Goal: Information Seeking & Learning: Learn about a topic

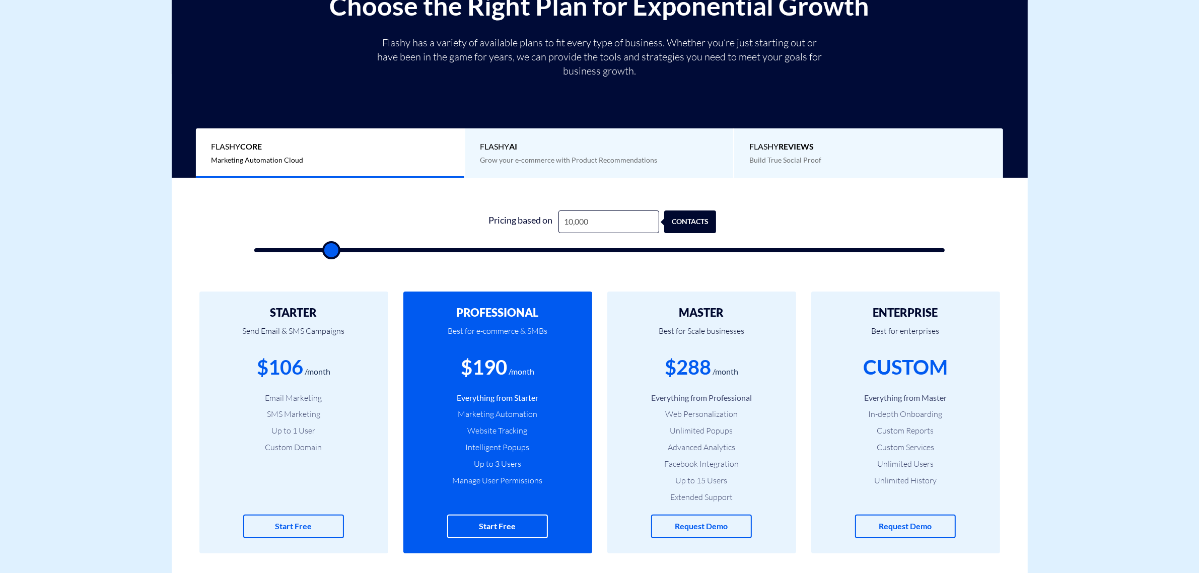
type input "2"
type input "500"
type input "26"
type input "500"
type input "260"
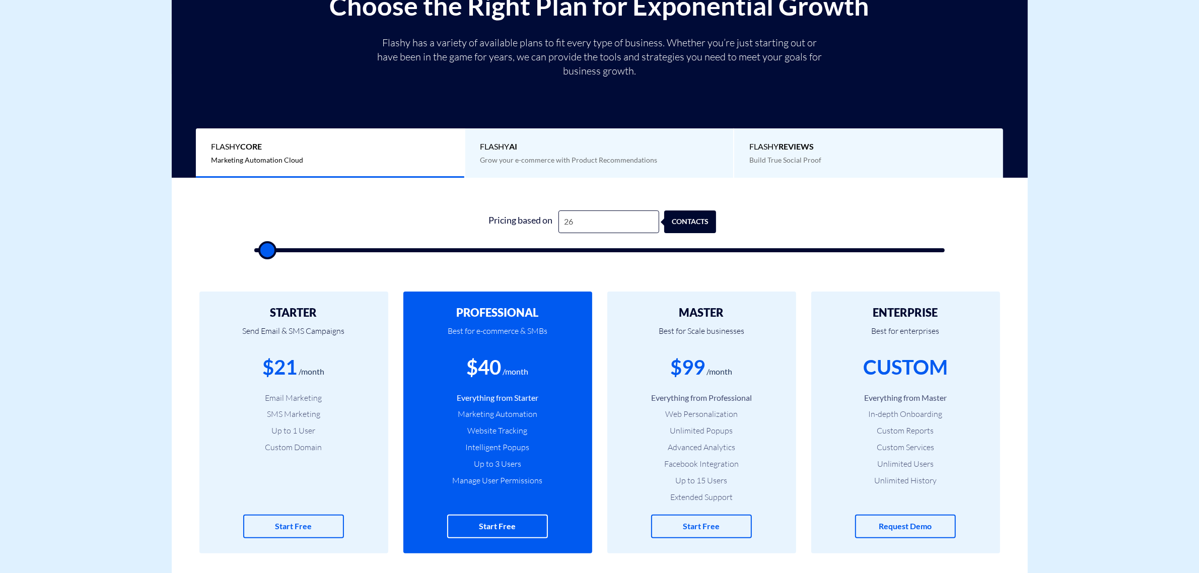
type input "500"
type input "2,600"
type input "2500"
type input "26,000"
type input "26000"
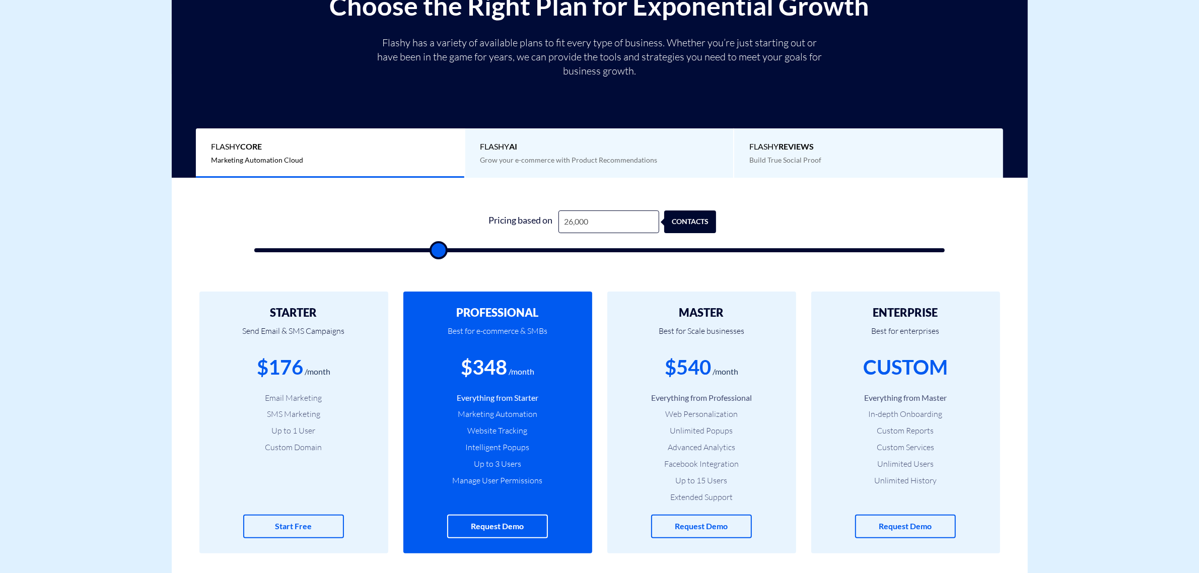
type input "2,600"
type input "2500"
type input "260"
type input "500"
type input "26"
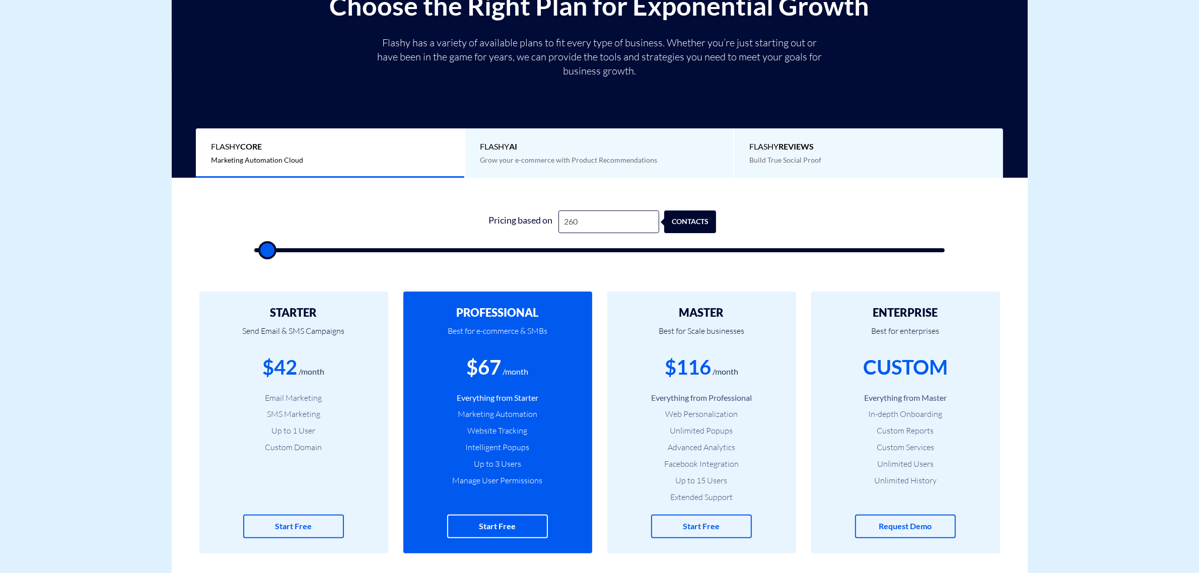
type input "500"
type input "2"
type input "500"
type input "2"
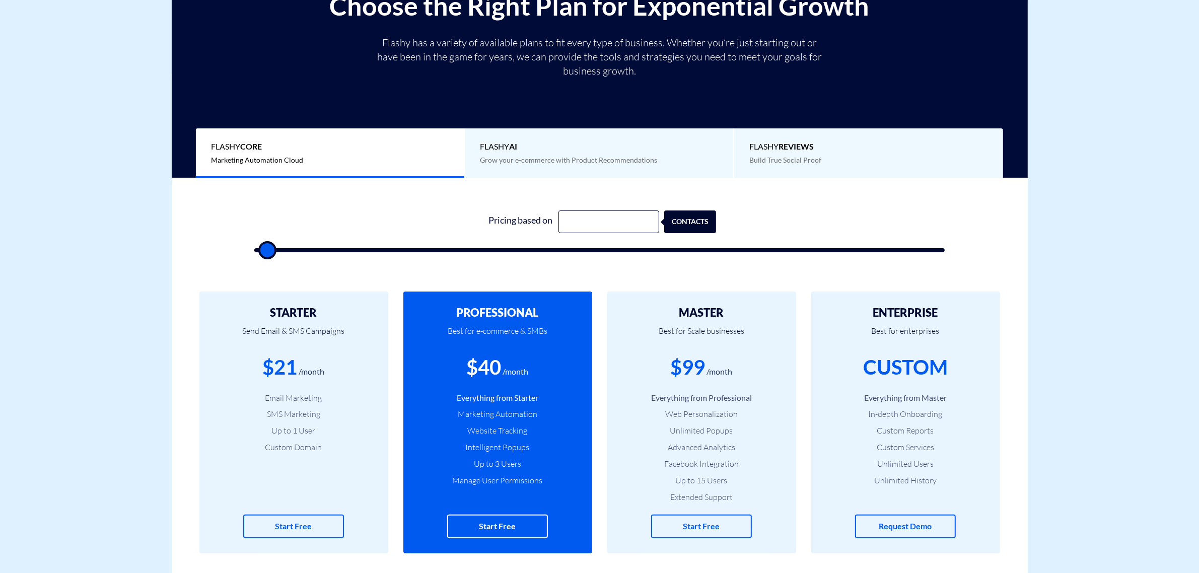
type input "500"
type input "26"
type input "500"
type input "260"
type input "500"
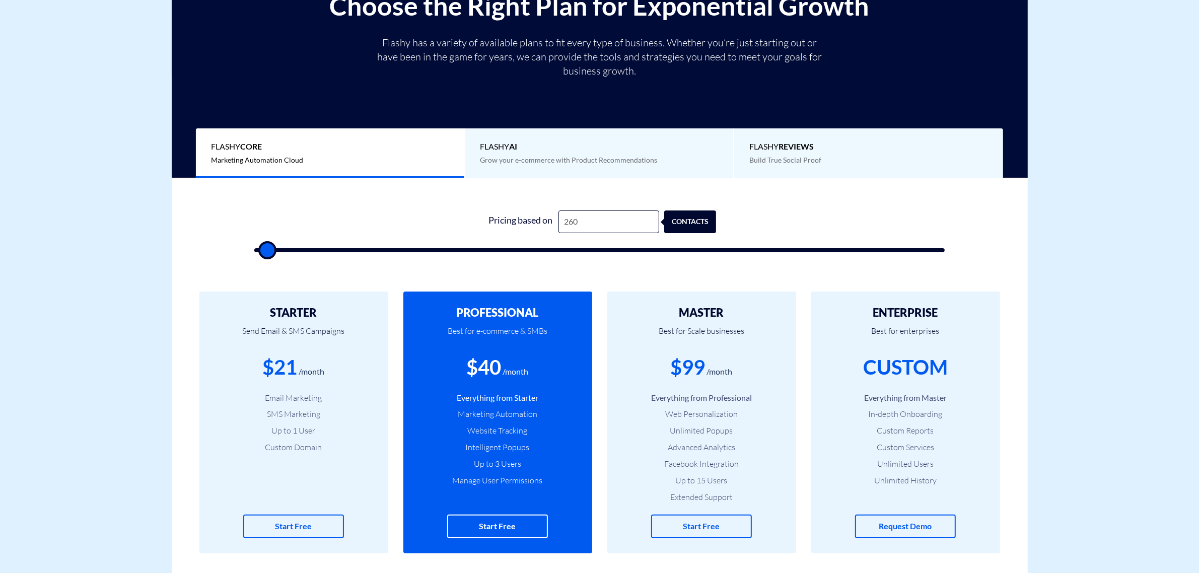
type input "2,600"
type input "2500"
type input "26,000"
type input "26000"
click at [572, 225] on input "26,000" at bounding box center [609, 222] width 101 height 23
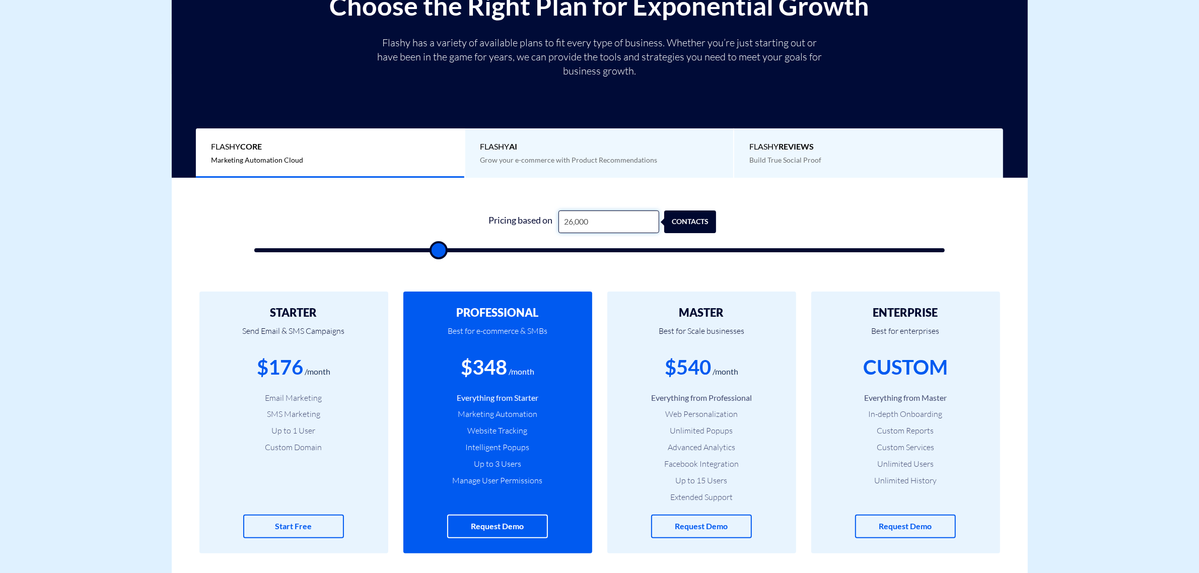
type input "23,000"
type input "23000"
type input "23,000"
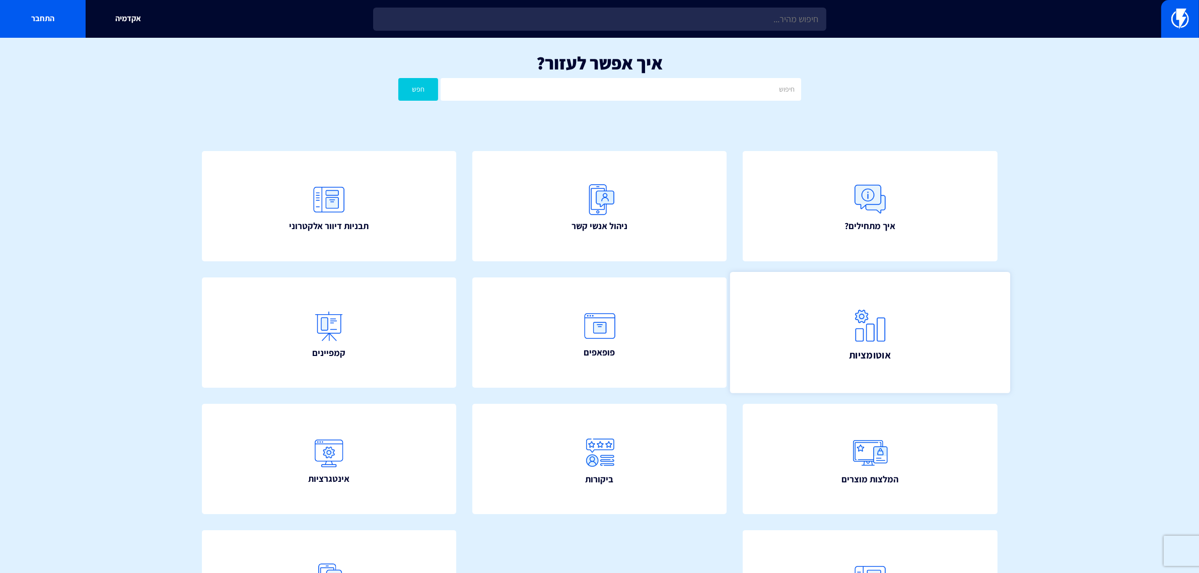
click at [884, 349] on span "אוטומציות" at bounding box center [870, 355] width 42 height 14
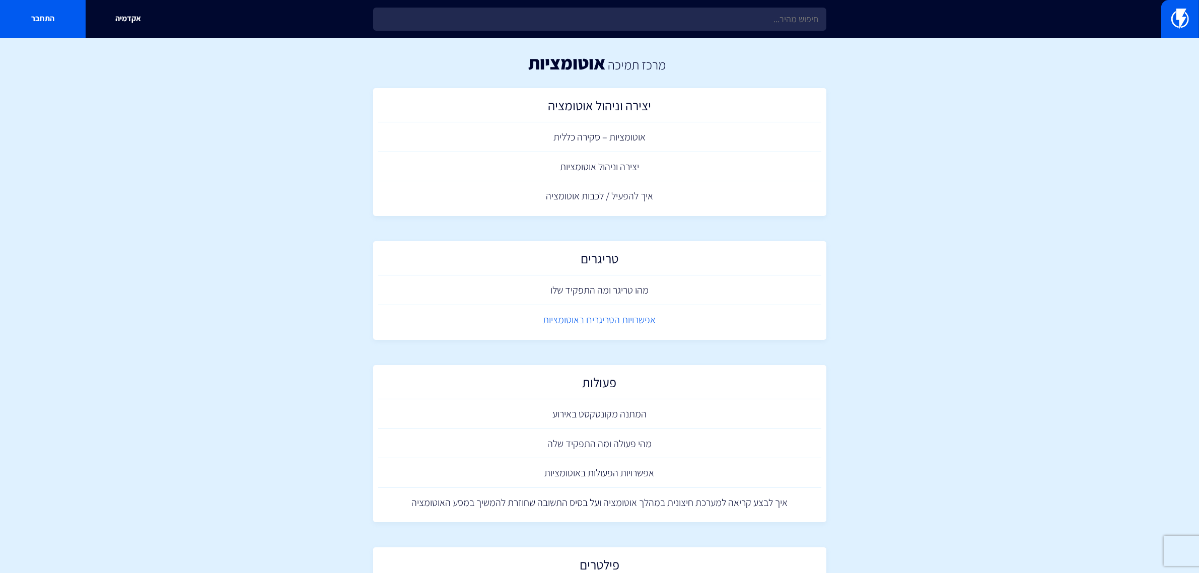
click at [610, 323] on link "אפשרויות הטריגרים באוטומציות" at bounding box center [599, 320] width 443 height 30
